Goal: Navigation & Orientation: Find specific page/section

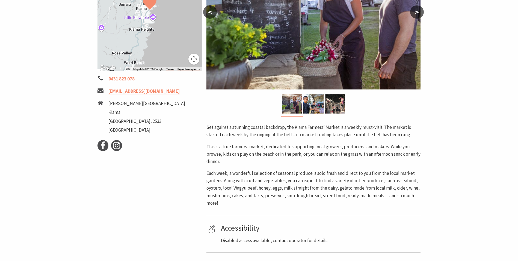
scroll to position [157, 0]
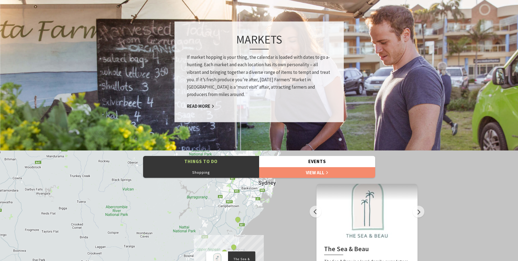
scroll to position [433, 0]
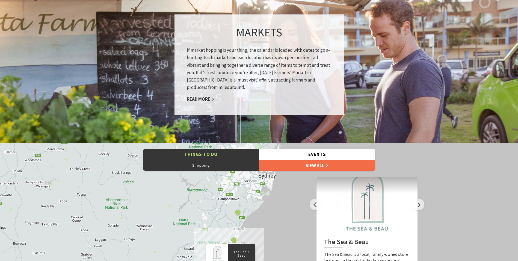
click at [319, 164] on link "View All" at bounding box center [317, 165] width 116 height 11
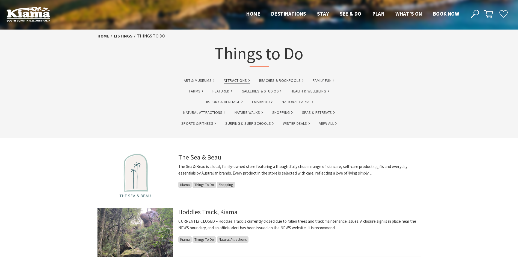
click at [238, 80] on link "Attractions" at bounding box center [237, 80] width 26 height 6
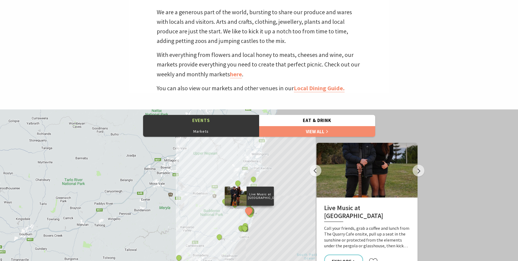
scroll to position [226, 0]
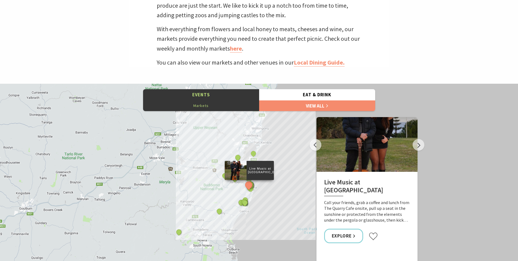
click at [204, 106] on button "Markets" at bounding box center [201, 105] width 116 height 11
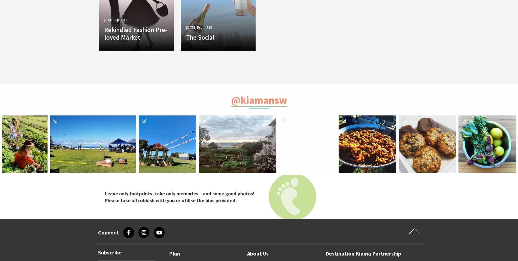
scroll to position [772, 0]
